Goal: Check status: Check status

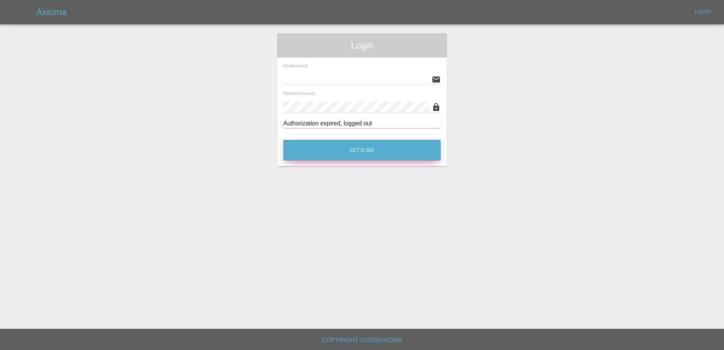
type input "[PERSON_NAME][EMAIL_ADDRESS][PERSON_NAME][DOMAIN_NAME]"
click at [313, 147] on button "Let's Go" at bounding box center [361, 150] width 157 height 21
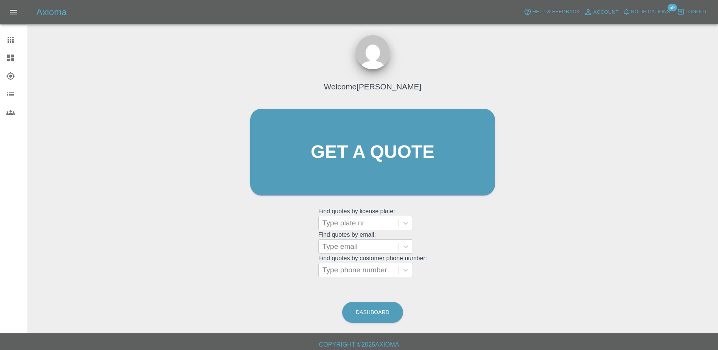
click at [643, 13] on span "Notifications" at bounding box center [650, 12] width 39 height 9
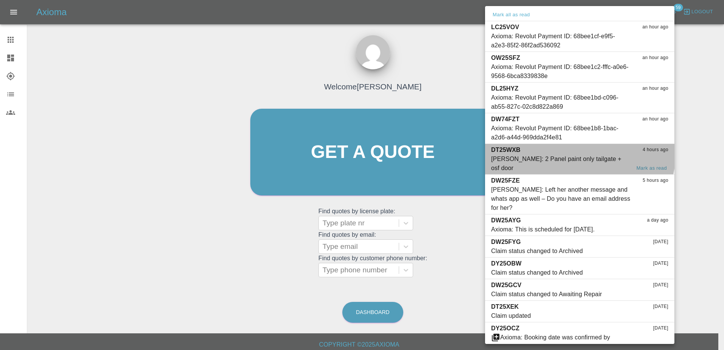
click at [559, 152] on div "DT25WXB 4 hours ago" at bounding box center [579, 149] width 177 height 9
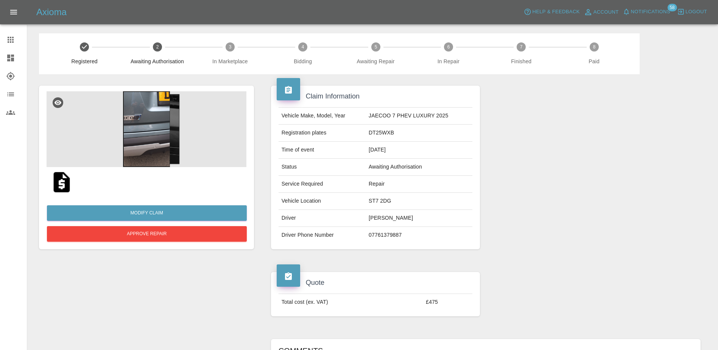
click at [641, 8] on span "Notifications" at bounding box center [650, 12] width 39 height 9
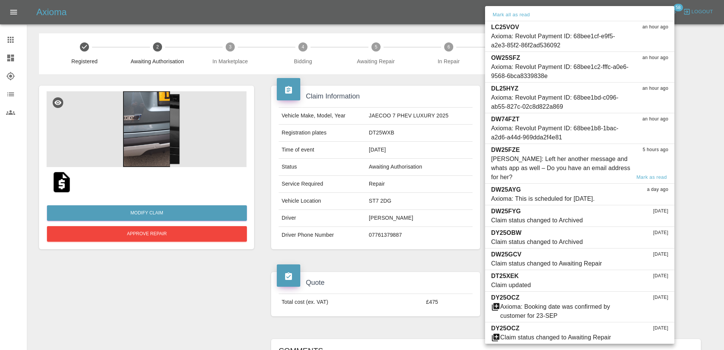
click at [575, 171] on div "[PERSON_NAME]: Left her another message and whats app as well – Do you have an …" at bounding box center [560, 167] width 139 height 27
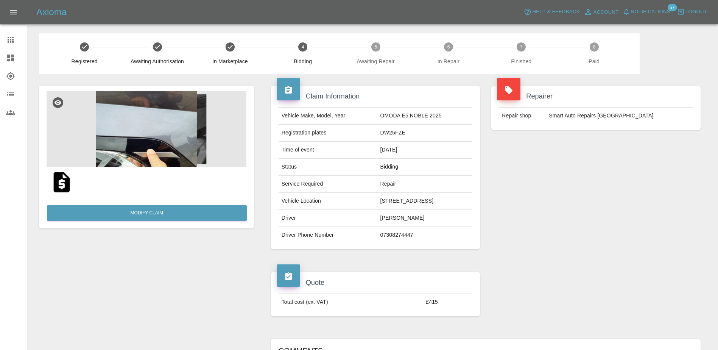
click at [380, 129] on td "DW25FZE" at bounding box center [424, 133] width 95 height 17
copy td "DW25FZE"
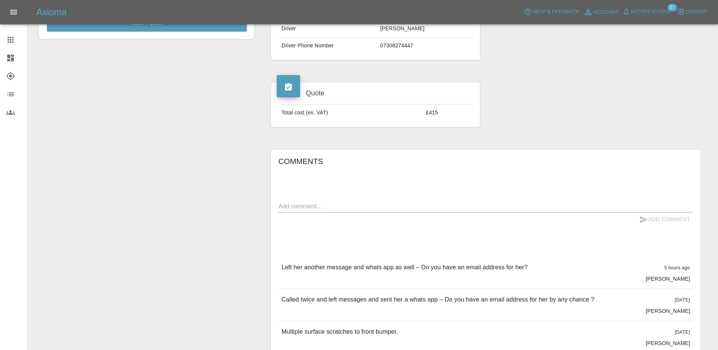
scroll to position [227, 0]
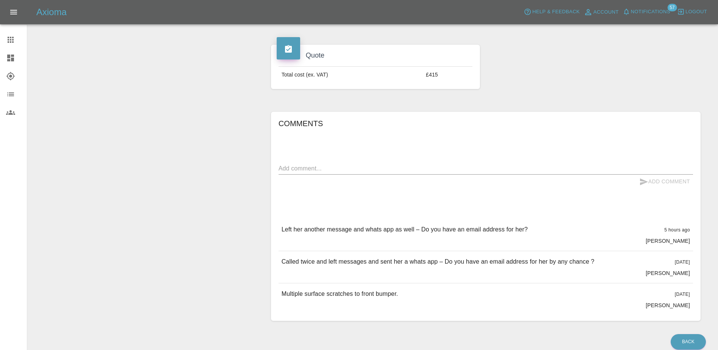
click at [7, 42] on icon at bounding box center [10, 39] width 9 height 9
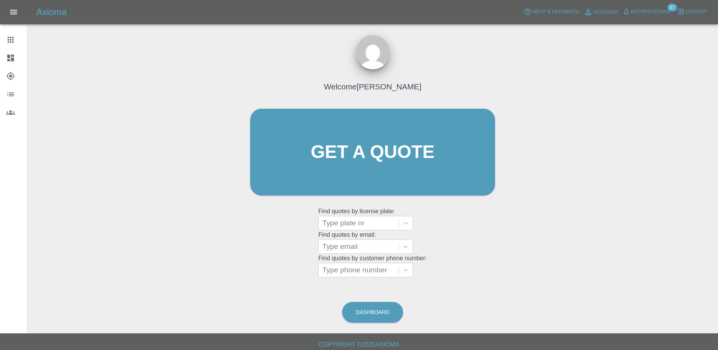
click at [642, 9] on span "Notifications" at bounding box center [650, 12] width 39 height 9
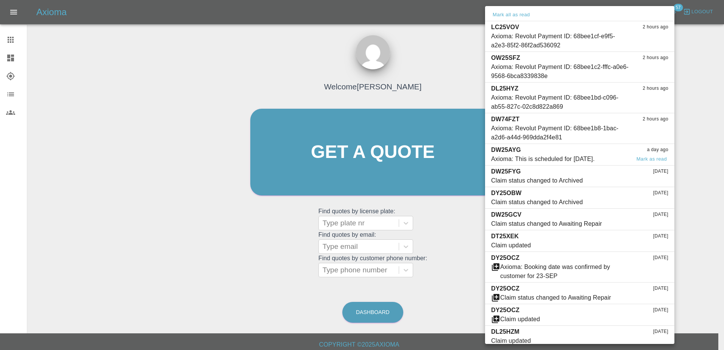
click at [589, 157] on div "Axioma: This is scheduled for [DATE]." at bounding box center [543, 158] width 104 height 9
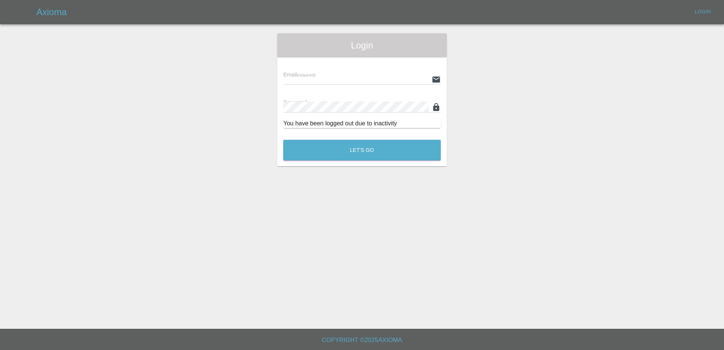
type input "[PERSON_NAME][EMAIL_ADDRESS][PERSON_NAME][DOMAIN_NAME]"
click at [396, 145] on button "Let's Go" at bounding box center [361, 150] width 157 height 21
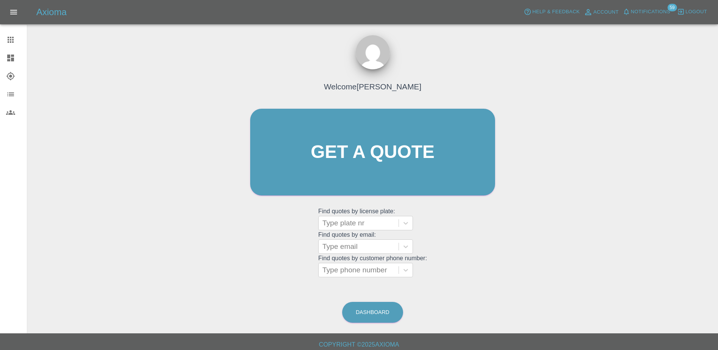
click at [660, 14] on span "Notifications" at bounding box center [650, 12] width 39 height 9
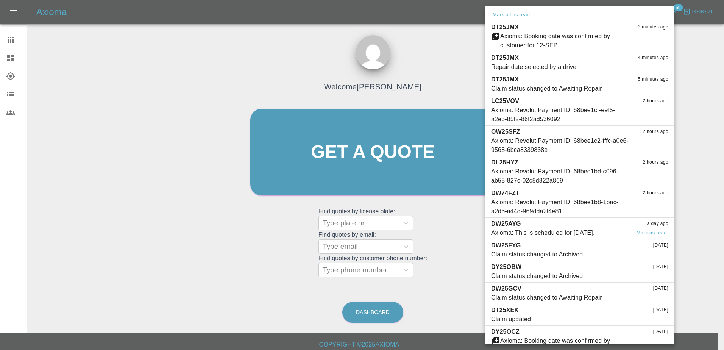
click at [557, 230] on div "Axioma: This is scheduled for [DATE]." at bounding box center [543, 232] width 104 height 9
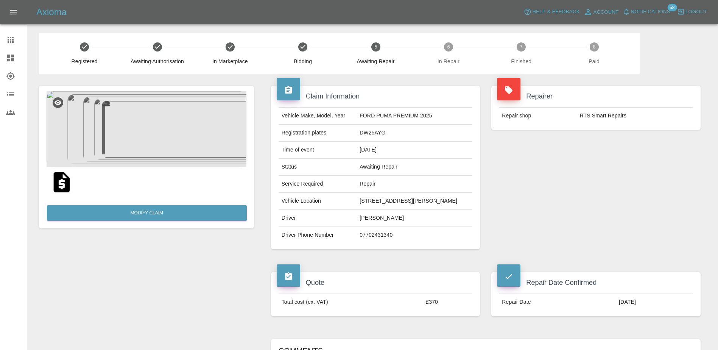
click at [368, 134] on td "DW25AYG" at bounding box center [415, 133] width 116 height 17
copy td "DW25AYG"
click at [658, 10] on span "Notifications" at bounding box center [650, 12] width 39 height 9
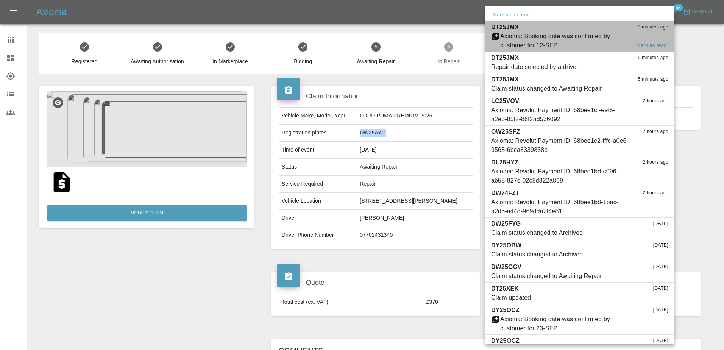
click at [569, 35] on div "Axioma: Booking date was confirmed by customer for 12-SEP" at bounding box center [565, 41] width 130 height 18
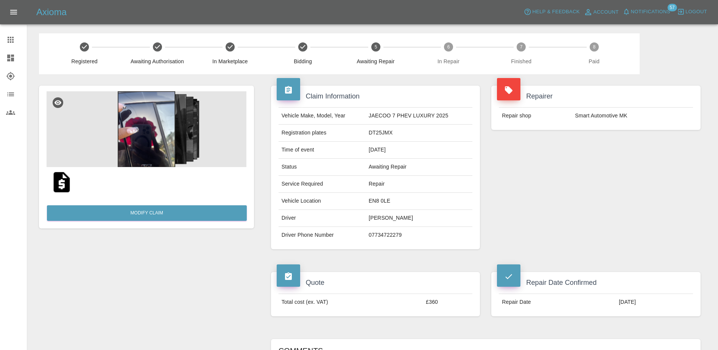
click at [384, 133] on td "DT25JMX" at bounding box center [419, 133] width 107 height 17
copy td "DT25JMX"
